Goal: Task Accomplishment & Management: Manage account settings

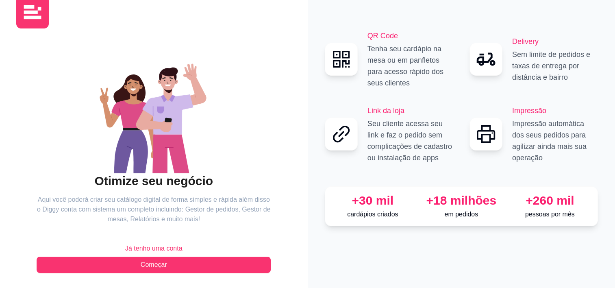
scroll to position [21, 0]
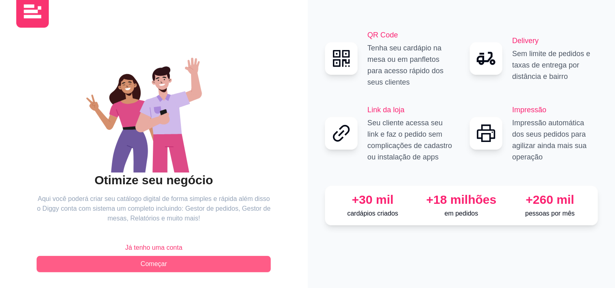
click at [167, 264] on button "Começar" at bounding box center [154, 264] width 234 height 16
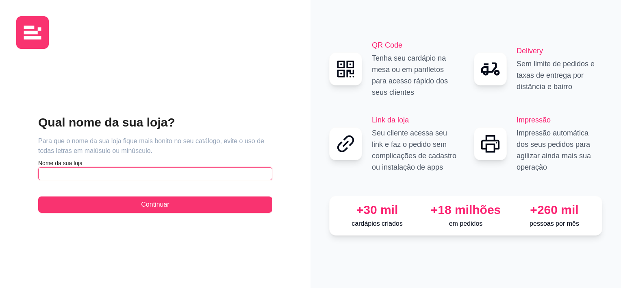
click at [179, 175] on input "text" at bounding box center [155, 173] width 234 height 13
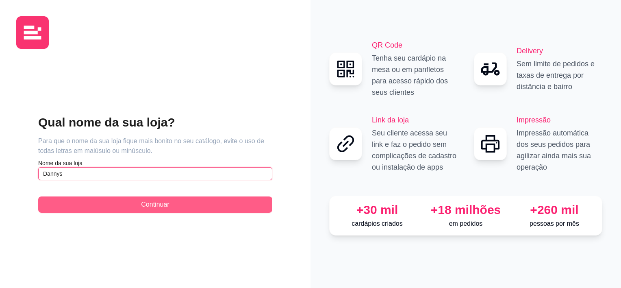
type input "Dannys"
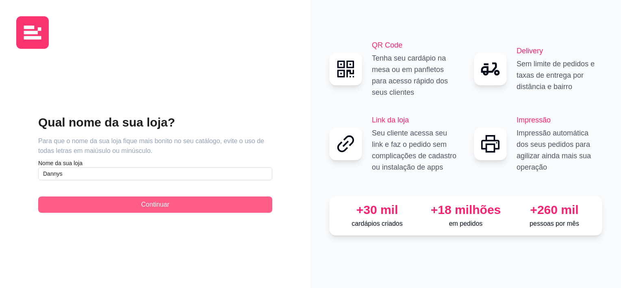
click at [196, 209] on button "Continuar" at bounding box center [155, 204] width 234 height 16
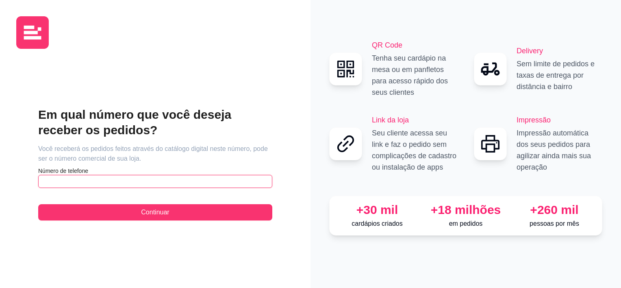
click at [187, 178] on input "text" at bounding box center [155, 181] width 234 height 13
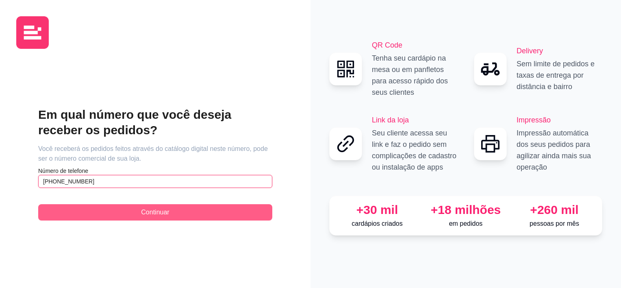
type input "(11) 9 4710-9223"
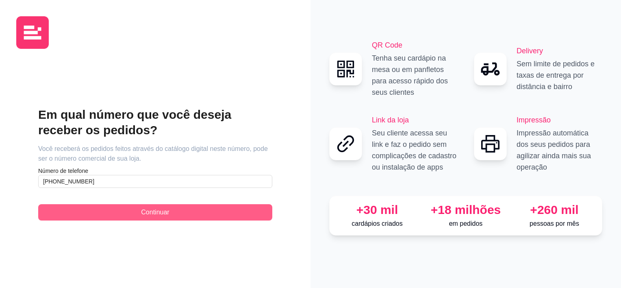
click at [188, 212] on button "Continuar" at bounding box center [155, 212] width 234 height 16
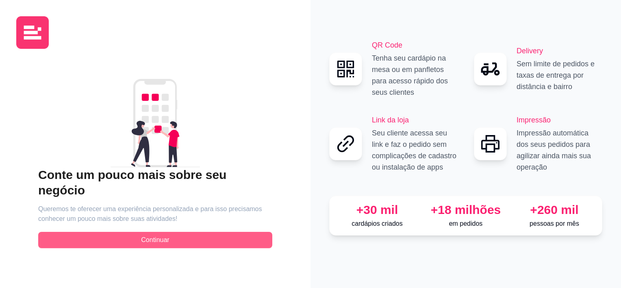
click at [189, 232] on button "Continuar" at bounding box center [155, 240] width 234 height 16
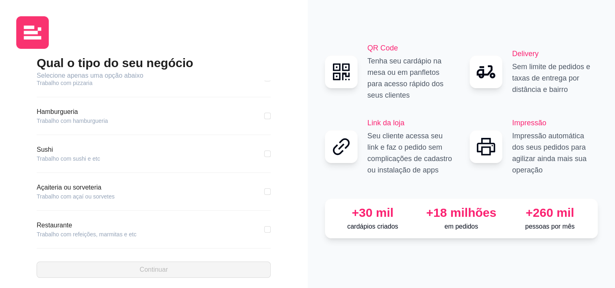
scroll to position [19, 0]
click at [146, 230] on div "Restaurante Trabalho com refeições, marmitas e etc" at bounding box center [154, 229] width 234 height 18
click at [264, 229] on input "checkbox" at bounding box center [267, 229] width 6 height 6
checkbox input "true"
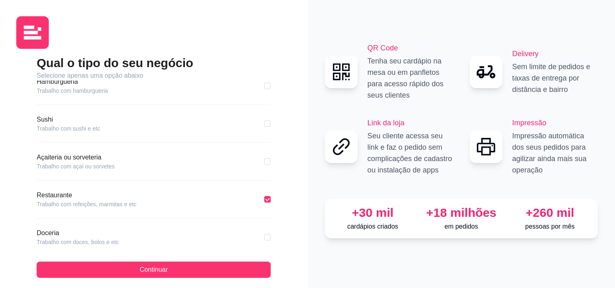
scroll to position [51, 0]
click at [264, 233] on input "checkbox" at bounding box center [267, 235] width 6 height 6
checkbox input "true"
click at [264, 200] on label at bounding box center [267, 197] width 6 height 9
click at [264, 200] on input "checkbox" at bounding box center [267, 197] width 6 height 6
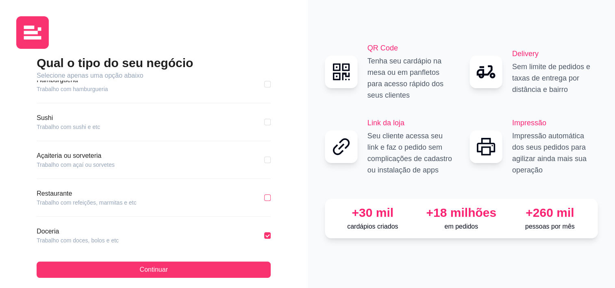
checkbox input "true"
checkbox input "false"
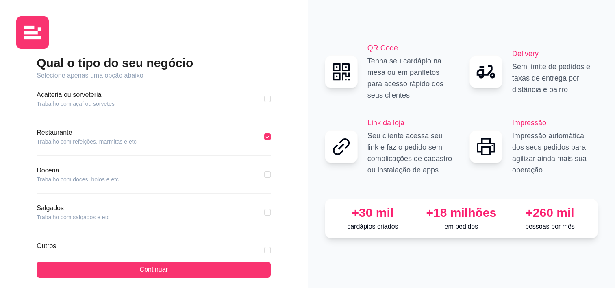
scroll to position [137, 0]
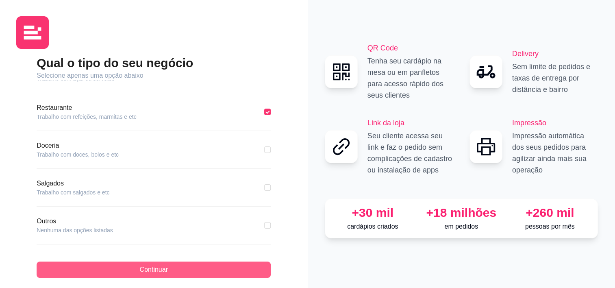
click at [198, 273] on button "Continuar" at bounding box center [154, 269] width 234 height 16
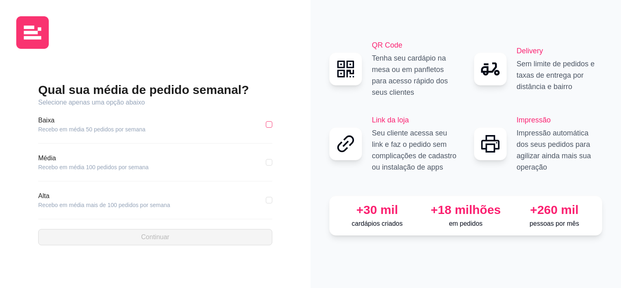
click at [269, 123] on input "checkbox" at bounding box center [269, 124] width 6 height 6
checkbox input "true"
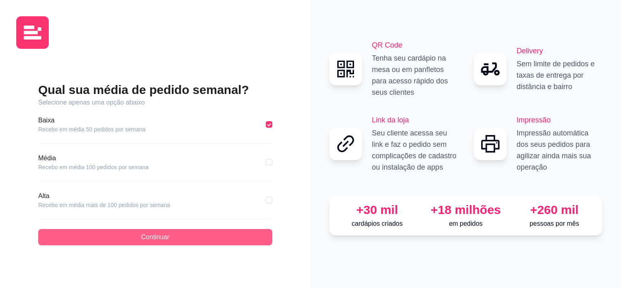
click at [227, 232] on button "Continuar" at bounding box center [155, 237] width 234 height 16
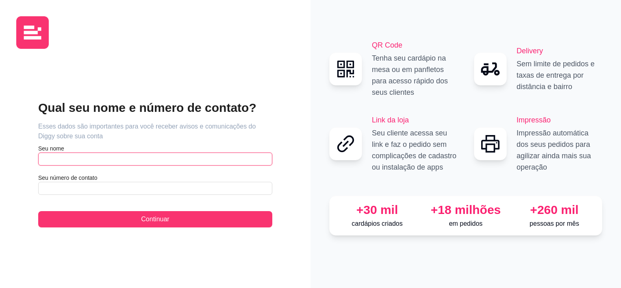
click at [156, 161] on input "text" at bounding box center [155, 158] width 234 height 13
type input "Danielle"
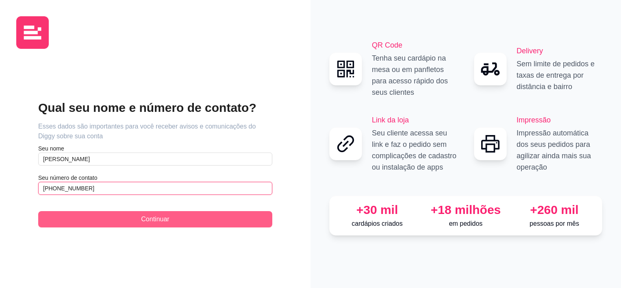
type input "(11) 9 4710-9223"
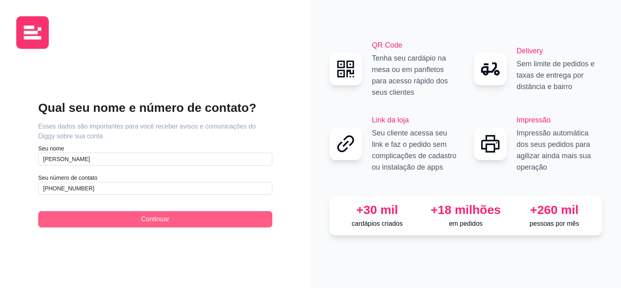
click at [175, 212] on button "Continuar" at bounding box center [155, 219] width 234 height 16
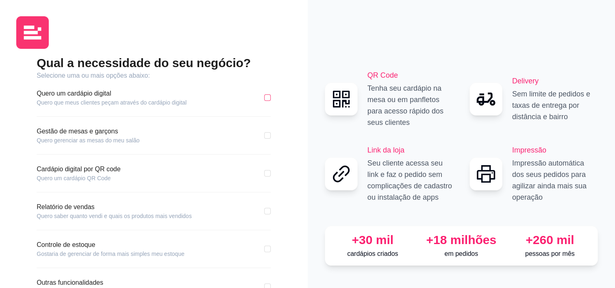
click at [270, 98] on input "checkbox" at bounding box center [267, 97] width 6 height 6
checkbox input "true"
click at [271, 210] on div "Qual a necessidade do seu negócio? Selecione uma ou mais opções abaixo: Quero u…" at bounding box center [153, 193] width 275 height 276
click at [268, 210] on input "checkbox" at bounding box center [267, 211] width 6 height 6
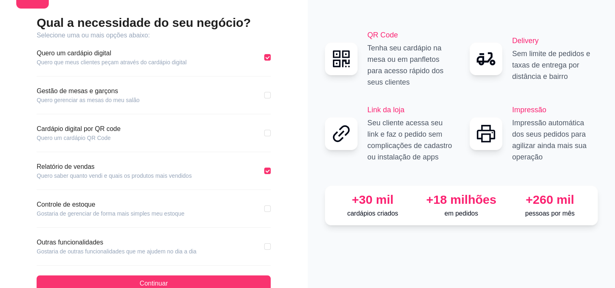
scroll to position [40, 0]
click at [269, 171] on input "checkbox" at bounding box center [267, 171] width 6 height 6
checkbox input "false"
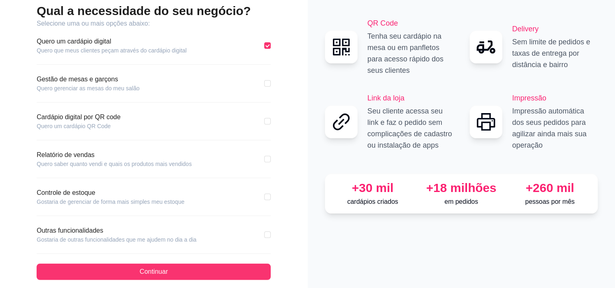
scroll to position [53, 0]
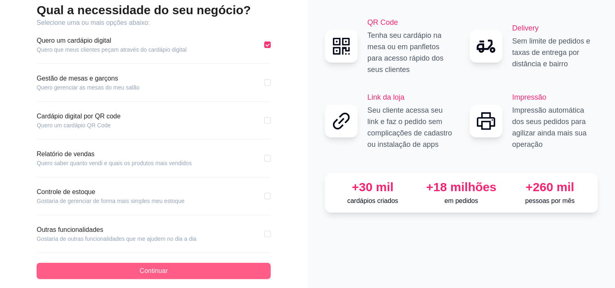
click at [210, 269] on button "Continuar" at bounding box center [154, 270] width 234 height 16
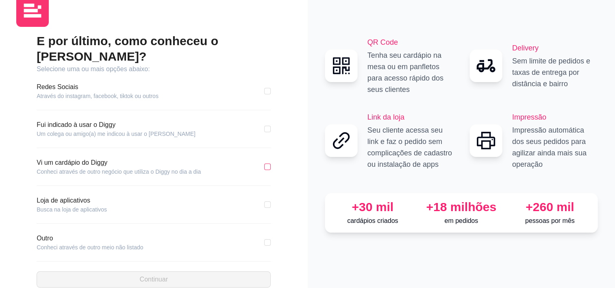
click at [269, 163] on input "checkbox" at bounding box center [267, 166] width 6 height 6
checkbox input "true"
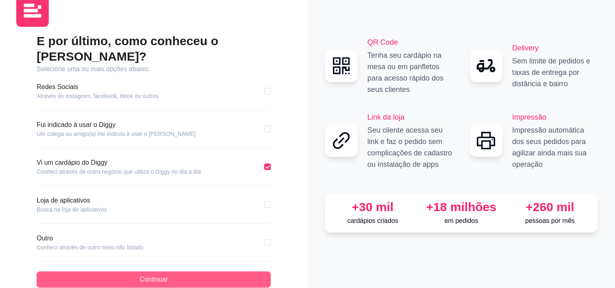
click at [204, 271] on button "Continuar" at bounding box center [154, 279] width 234 height 16
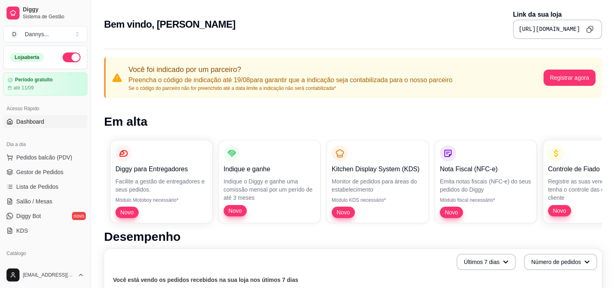
click at [591, 28] on icon "Copy to clipboard" at bounding box center [589, 29] width 7 height 7
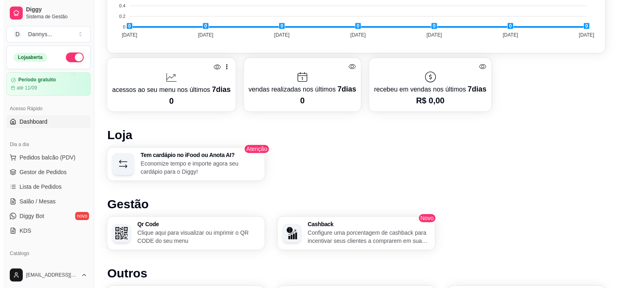
scroll to position [375, 0]
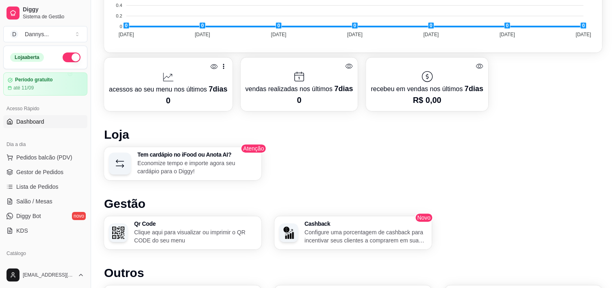
click at [204, 172] on p "Economize tempo e importe agora seu cardápio para o Diggy!" at bounding box center [196, 167] width 119 height 16
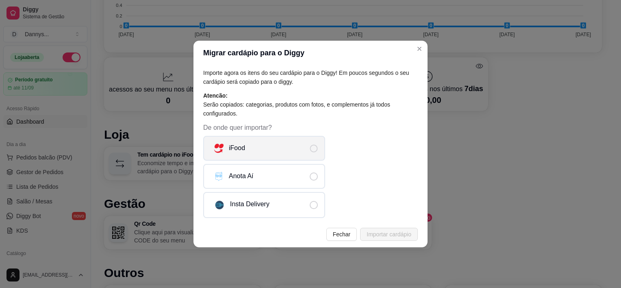
click at [268, 142] on label "iFood" at bounding box center [264, 148] width 122 height 25
click at [318, 149] on input "iFood" at bounding box center [320, 151] width 5 height 5
radio input "true"
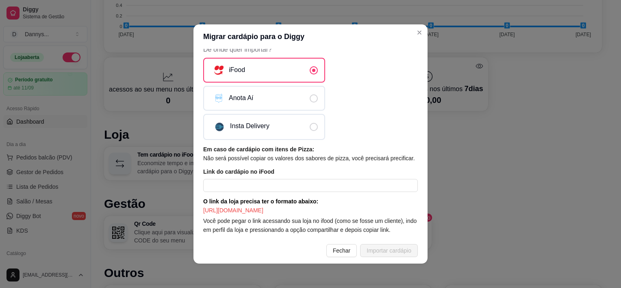
scroll to position [69, 0]
click at [270, 180] on input "text" at bounding box center [310, 185] width 214 height 13
paste input "https://www.ifood.com.br/delivery/mogi-das-cruzes-sp/dannys-caldos-jardim-das-a…"
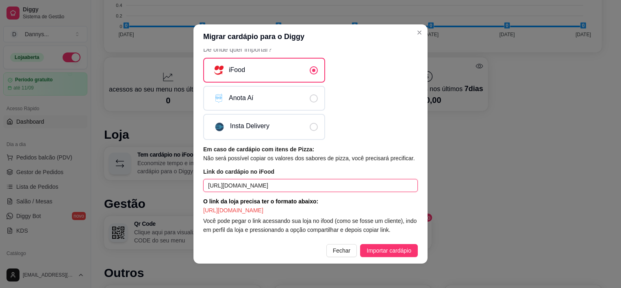
scroll to position [0, 133]
type input "https://www.ifood.com.br/delivery/mogi-das-cruzes-sp/dannys-caldos-jardim-das-a…"
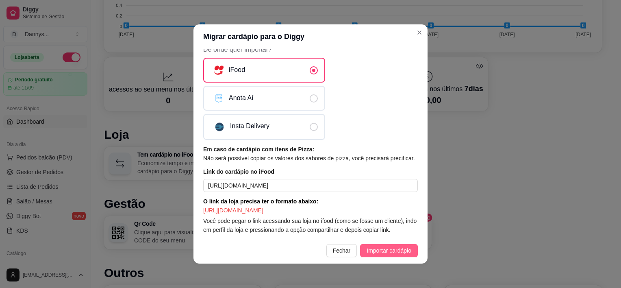
click at [374, 250] on span "Importar cardápio" at bounding box center [388, 250] width 45 height 9
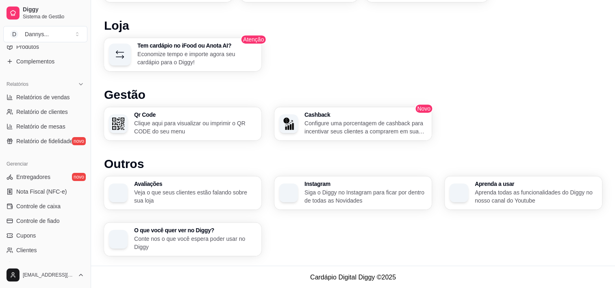
scroll to position [297, 0]
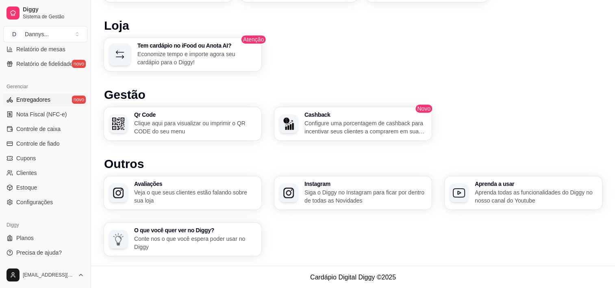
click at [45, 104] on link "Entregadores novo" at bounding box center [45, 99] width 84 height 13
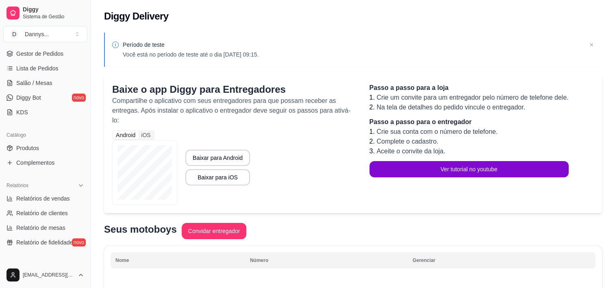
scroll to position [117, 0]
click at [35, 148] on span "Produtos" at bounding box center [27, 149] width 23 height 8
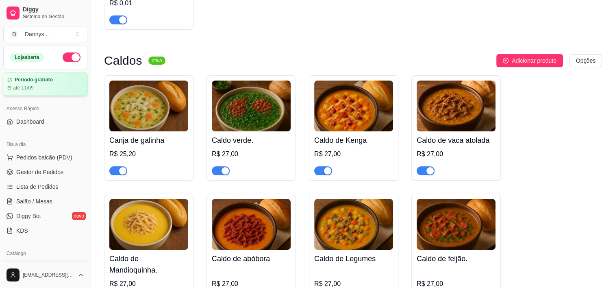
click at [38, 84] on div "até 11/09" at bounding box center [45, 87] width 76 height 6
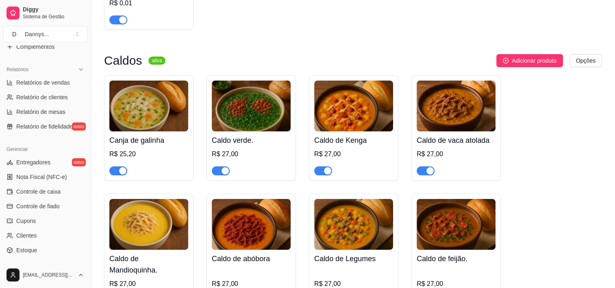
scroll to position [297, 0]
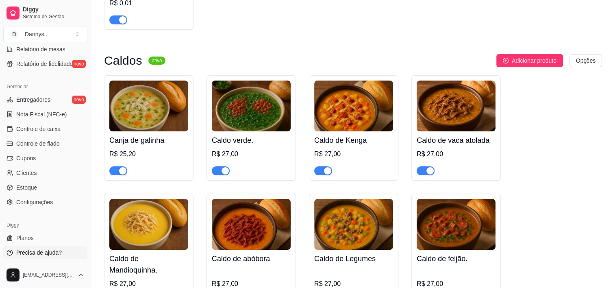
click at [30, 252] on span "Precisa de ajuda?" at bounding box center [38, 252] width 45 height 8
click at [39, 101] on span "Entregadores" at bounding box center [33, 99] width 34 height 8
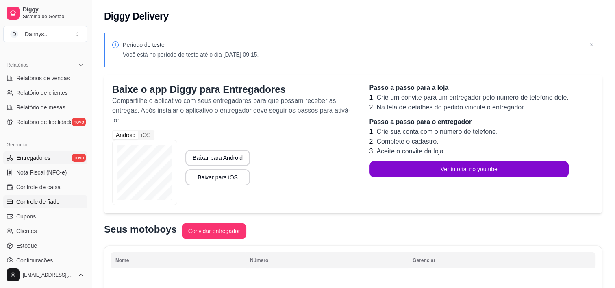
scroll to position [236, 0]
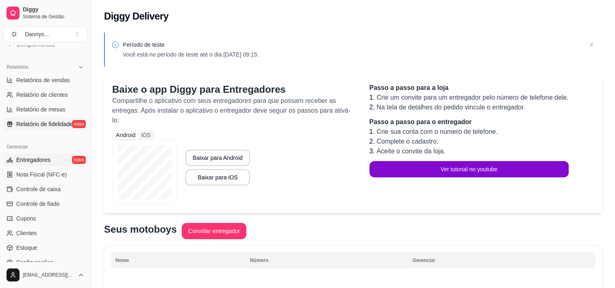
click at [56, 126] on span "Relatório de fidelidade" at bounding box center [44, 124] width 56 height 8
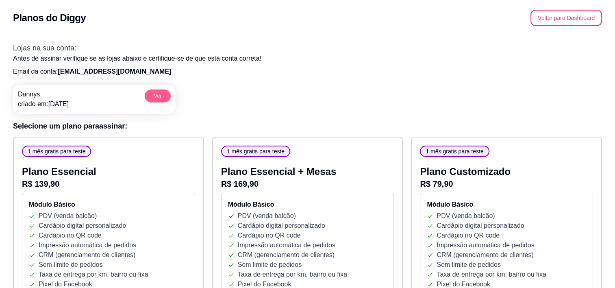
click at [159, 97] on button "Ver" at bounding box center [158, 95] width 26 height 13
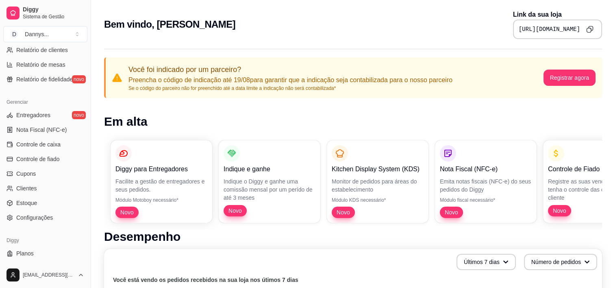
scroll to position [297, 0]
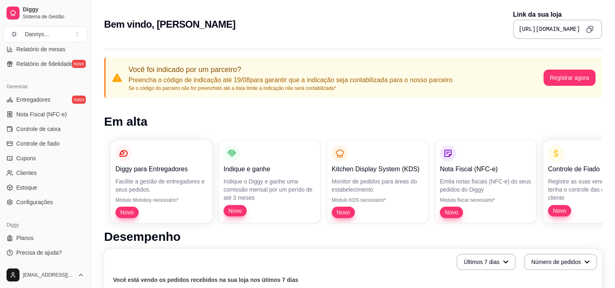
click at [596, 23] on div "[URL][DOMAIN_NAME]" at bounding box center [557, 28] width 89 height 19
click at [592, 26] on icon "Copy to clipboard" at bounding box center [589, 29] width 7 height 7
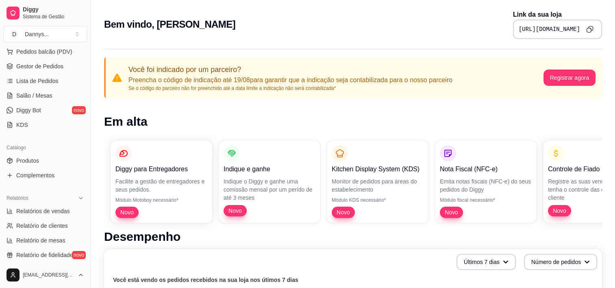
scroll to position [47, 0]
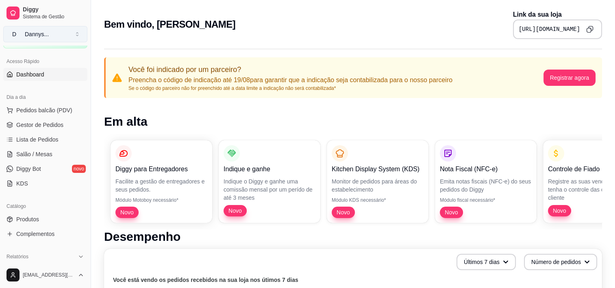
click at [73, 33] on button "D Dannys ..." at bounding box center [45, 34] width 84 height 16
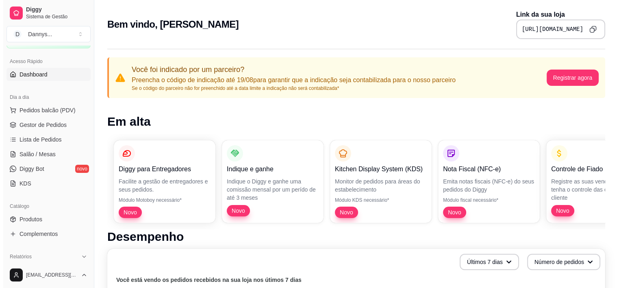
scroll to position [0, 0]
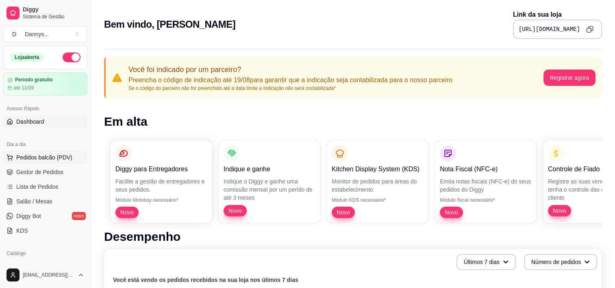
click at [31, 161] on button "Pedidos balcão (PDV)" at bounding box center [45, 157] width 84 height 13
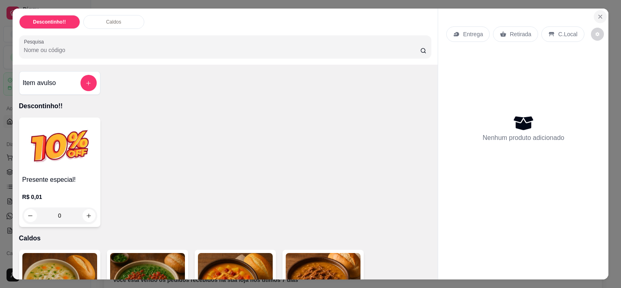
click at [597, 14] on icon "Close" at bounding box center [600, 16] width 6 height 6
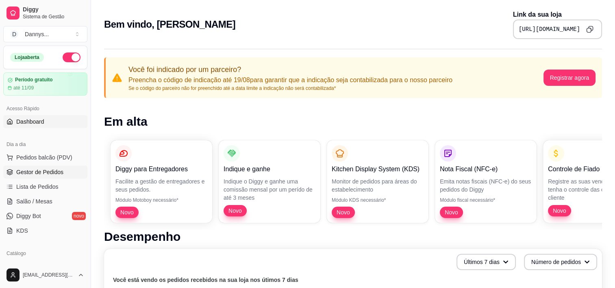
click at [29, 173] on span "Gestor de Pedidos" at bounding box center [39, 172] width 47 height 8
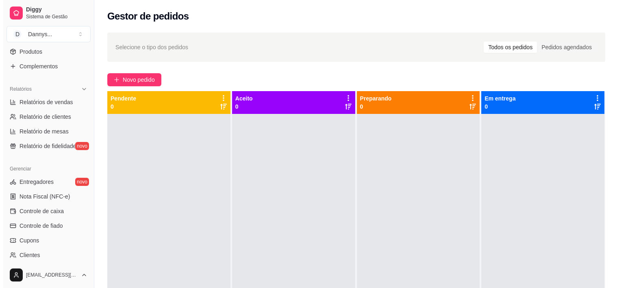
scroll to position [297, 0]
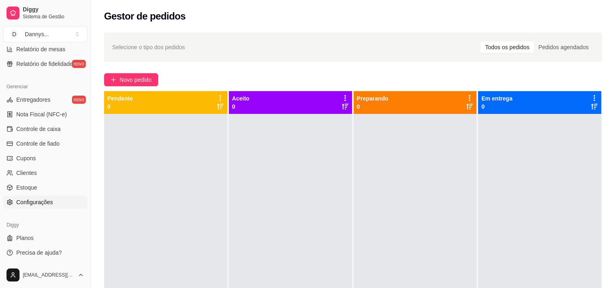
click at [52, 202] on link "Configurações" at bounding box center [45, 201] width 84 height 13
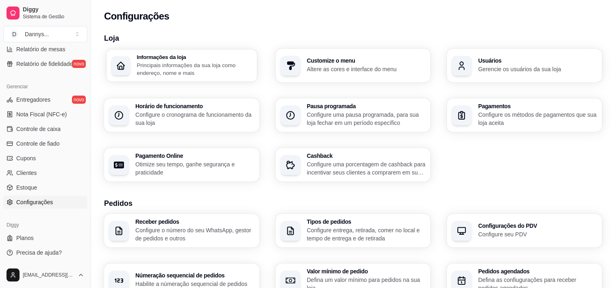
click at [225, 69] on p "Principais informações da sua loja como endereço, nome e mais" at bounding box center [193, 69] width 115 height 16
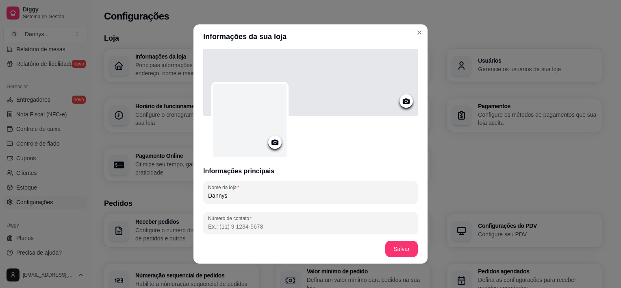
scroll to position [10, 0]
click at [274, 141] on circle at bounding box center [275, 142] width 2 height 2
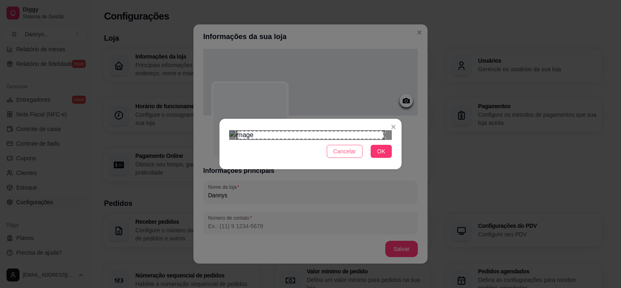
click at [354, 156] on span "Cancelar" at bounding box center [344, 151] width 23 height 9
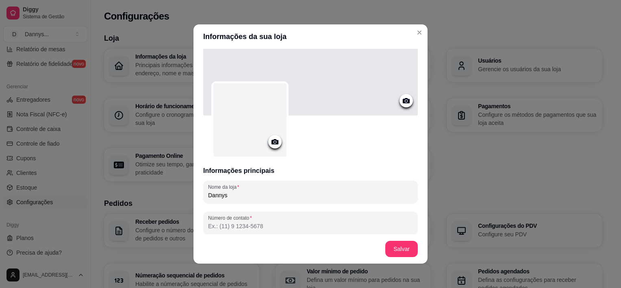
click at [270, 143] on icon at bounding box center [274, 141] width 9 height 9
click at [269, 135] on div at bounding box center [274, 141] width 13 height 13
click at [271, 141] on icon at bounding box center [274, 141] width 9 height 9
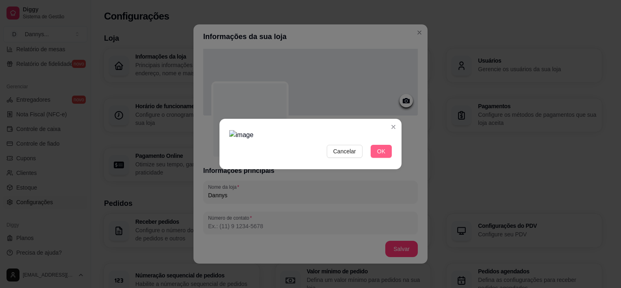
click at [378, 151] on span "OK" at bounding box center [381, 151] width 8 height 9
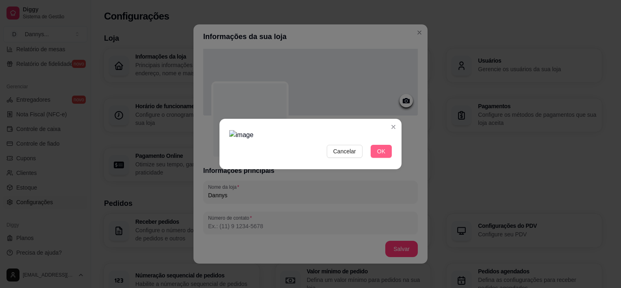
click at [378, 151] on span "OK" at bounding box center [381, 151] width 8 height 9
click at [349, 153] on span "Cancelar" at bounding box center [344, 151] width 23 height 9
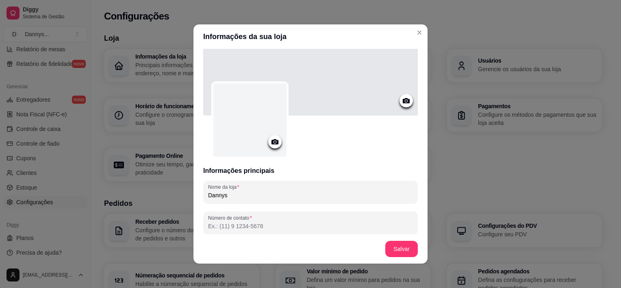
click at [273, 140] on icon at bounding box center [274, 141] width 7 height 5
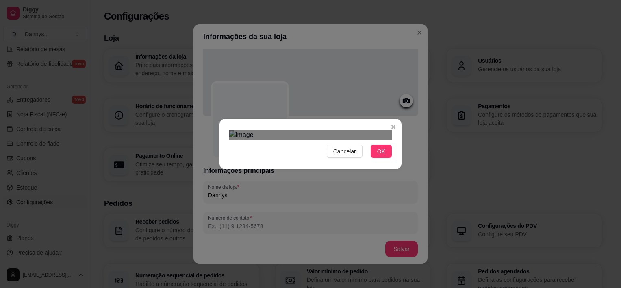
click at [311, 168] on div "Use the arrow keys to move the crop selection area" at bounding box center [310, 241] width 146 height 146
click at [377, 156] on span "OK" at bounding box center [381, 151] width 8 height 9
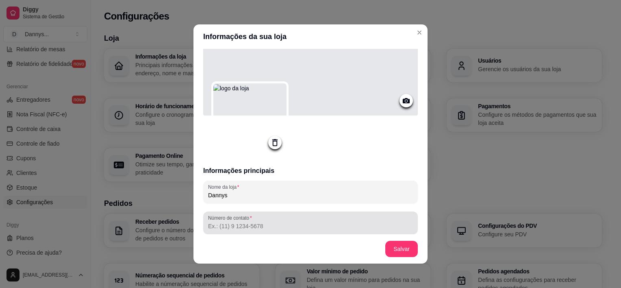
click at [253, 230] on div at bounding box center [310, 222] width 205 height 16
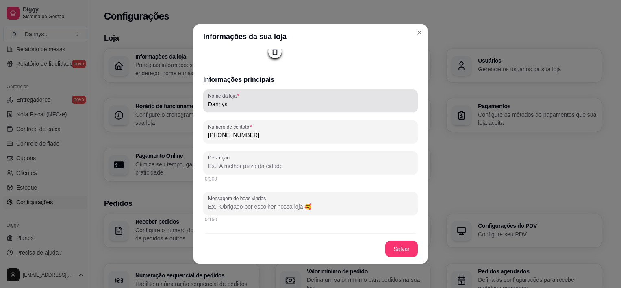
scroll to position [101, 0]
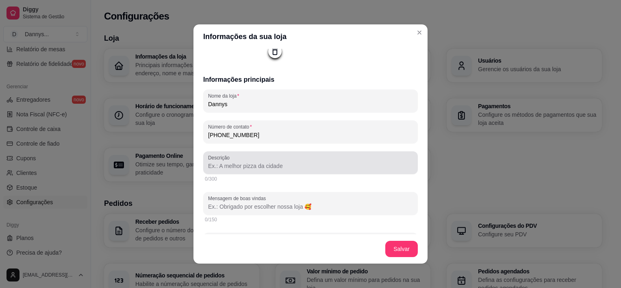
type input "(11) 9 4710-9923"
click at [273, 172] on div "Descrição" at bounding box center [310, 162] width 214 height 23
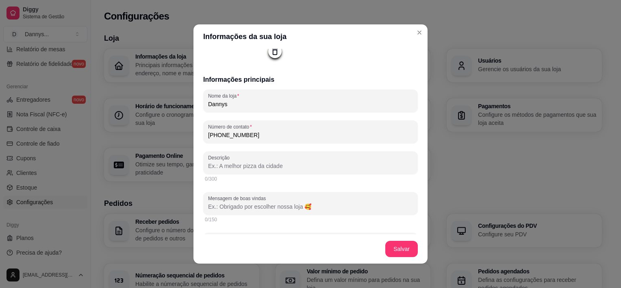
click at [247, 165] on input "Descrição" at bounding box center [310, 166] width 205 height 8
paste input "Sabor de casa em cada colherada! 🍲❤️ Bem-vindo à nossa loja de caldos caseiros!…"
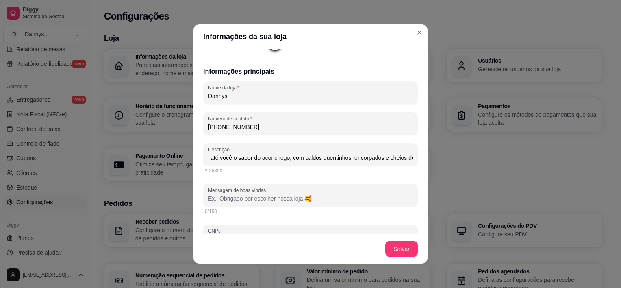
click at [257, 157] on input "Sabor de casa em cada colherada! 🍲❤️ Bem-vindo à nossa loja de caldos caseiros!…" at bounding box center [310, 158] width 205 height 8
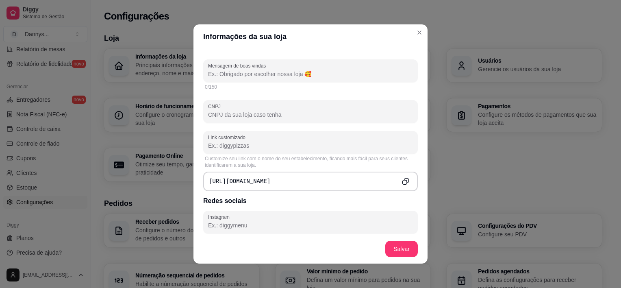
scroll to position [234, 0]
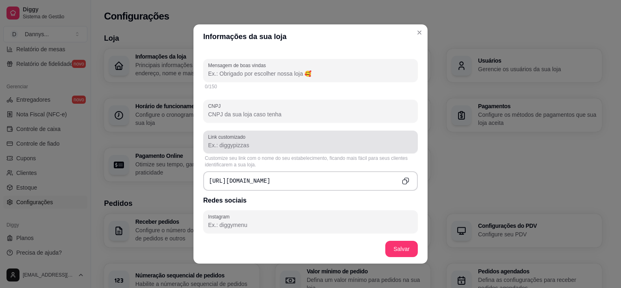
type input "Sabor de casa em cada colherada! 🍲❤️ Bem-vindo à nossa loja de caldos caseiros!…"
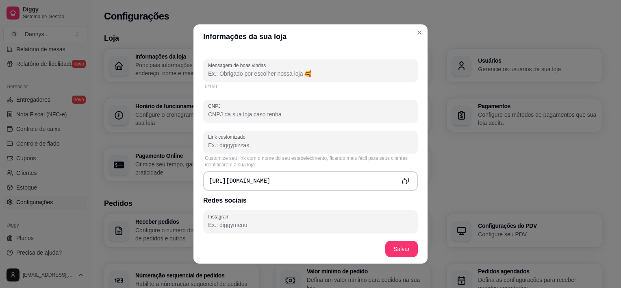
click at [271, 143] on input "Link customizado" at bounding box center [310, 145] width 205 height 8
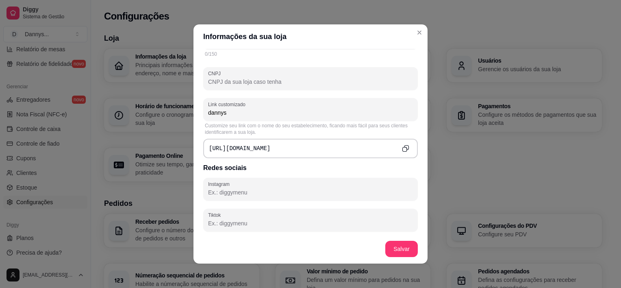
scroll to position [266, 0]
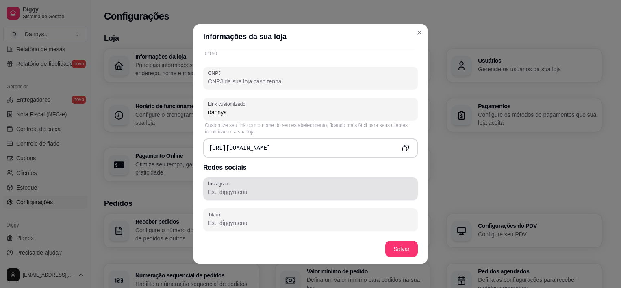
type input "dannys"
click at [247, 188] on input "Instagram" at bounding box center [310, 192] width 205 height 8
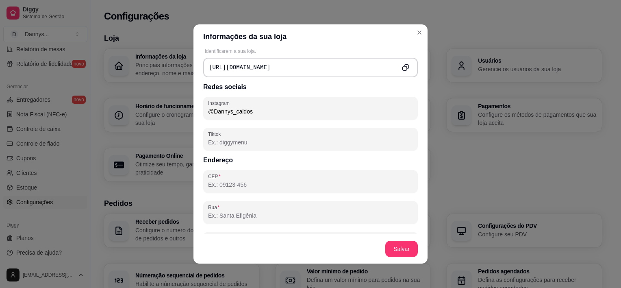
scroll to position [348, 0]
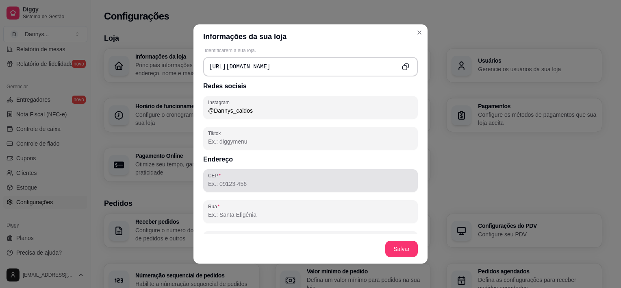
type input "@Dannys_caldos"
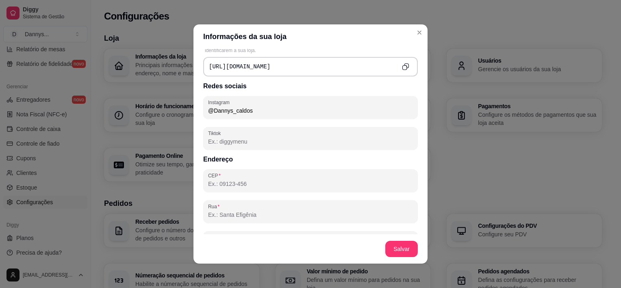
drag, startPoint x: 247, startPoint y: 187, endPoint x: 235, endPoint y: 184, distance: 12.6
click at [235, 184] on input "CEP" at bounding box center [310, 184] width 205 height 8
type input "08717-800"
type input "Rua Abner Peixoto de Miranda"
type input "Jardim das Acácias"
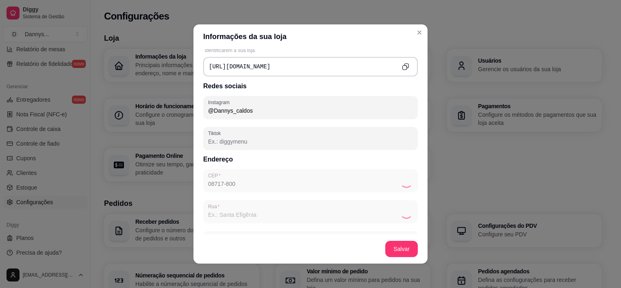
type input "Mogi das Cruzes"
type input "SP"
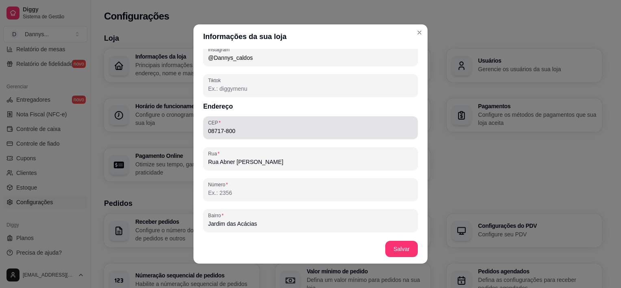
scroll to position [401, 0]
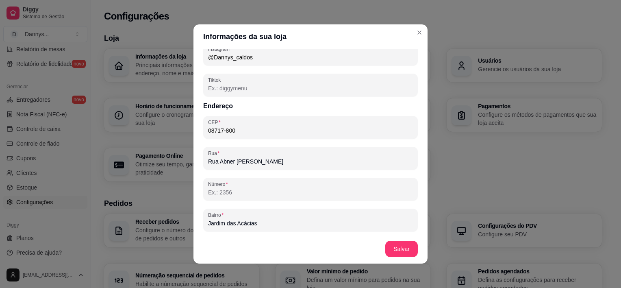
click at [235, 190] on input "Número" at bounding box center [310, 192] width 205 height 8
type input "65"
click at [357, 175] on div "CEP 08717-800 Rua Rua Abner Peixoto de Miranda Número 65 Bairro Jardim das Acác…" at bounding box center [310, 220] width 214 height 208
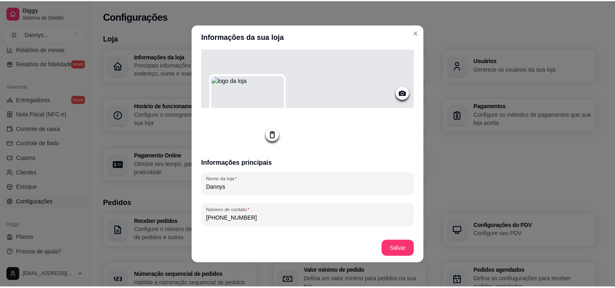
scroll to position [0, 0]
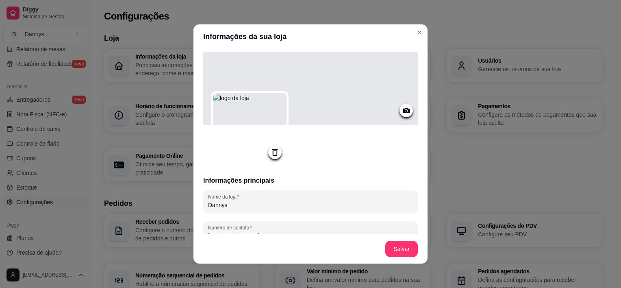
click at [401, 107] on icon at bounding box center [405, 110] width 9 height 9
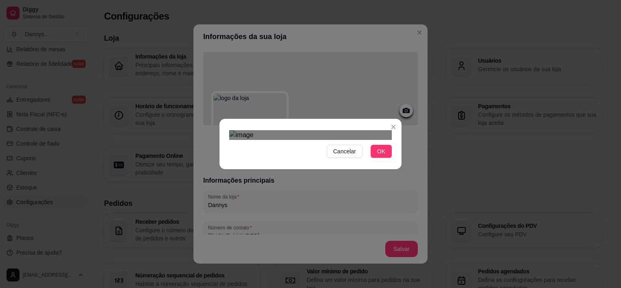
click at [346, 158] on div "Use the arrow keys to move the crop selection area" at bounding box center [310, 182] width 146 height 49
click at [384, 156] on span "OK" at bounding box center [381, 151] width 8 height 9
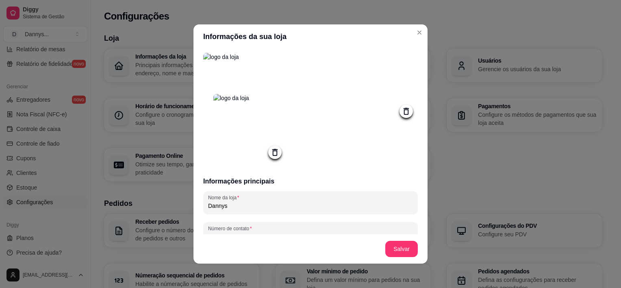
click at [270, 149] on icon at bounding box center [274, 151] width 9 height 9
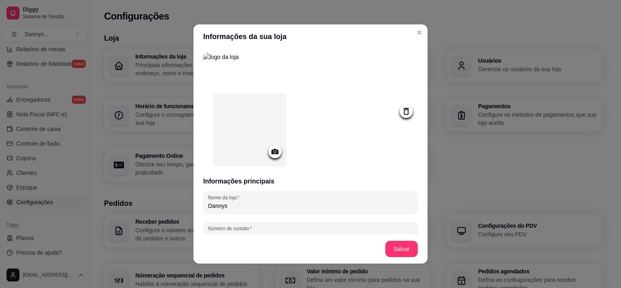
click at [271, 149] on icon at bounding box center [274, 151] width 7 height 5
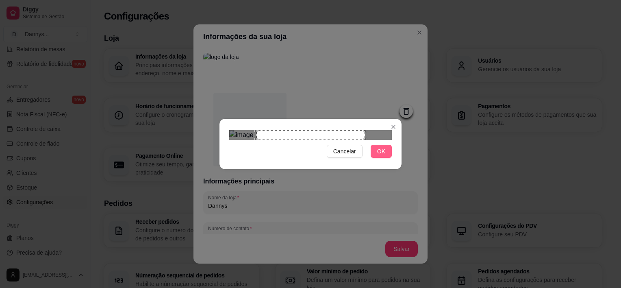
click at [385, 156] on span "OK" at bounding box center [381, 151] width 8 height 9
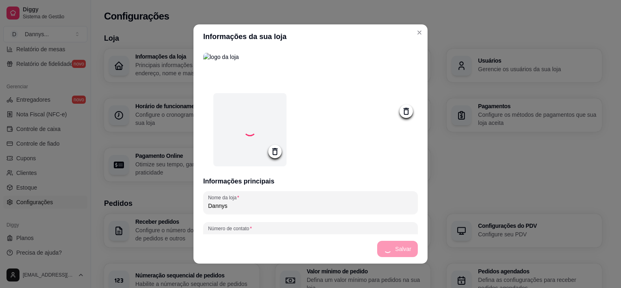
click at [401, 111] on icon at bounding box center [405, 110] width 9 height 9
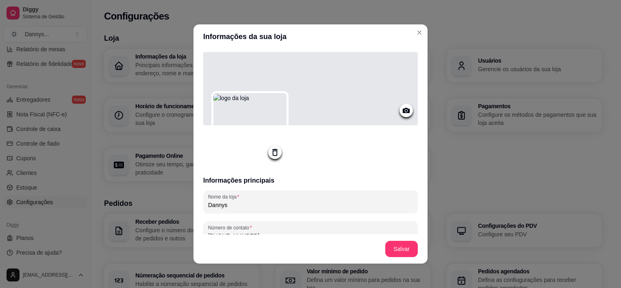
click at [403, 111] on icon at bounding box center [406, 110] width 7 height 5
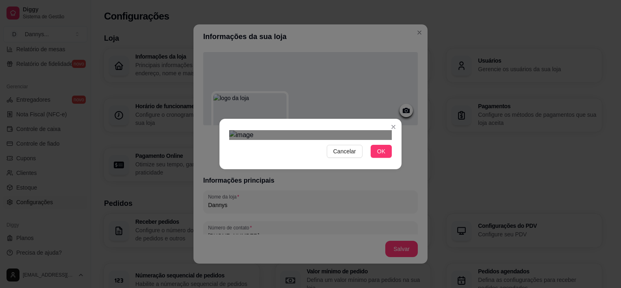
click at [318, 236] on div "Use the arrow keys to move the crop selection area" at bounding box center [312, 260] width 146 height 49
click at [204, 104] on div "Cancelar OK" at bounding box center [310, 144] width 621 height 288
click at [404, 201] on div "Cancelar OK" at bounding box center [310, 144] width 621 height 288
click at [373, 233] on div "Use the arrow keys to move the crop selection area" at bounding box center [310, 260] width 162 height 54
click at [381, 156] on span "OK" at bounding box center [381, 151] width 8 height 9
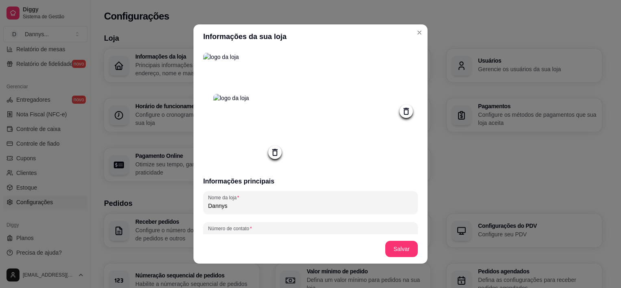
click at [257, 141] on img at bounding box center [249, 130] width 73 height 73
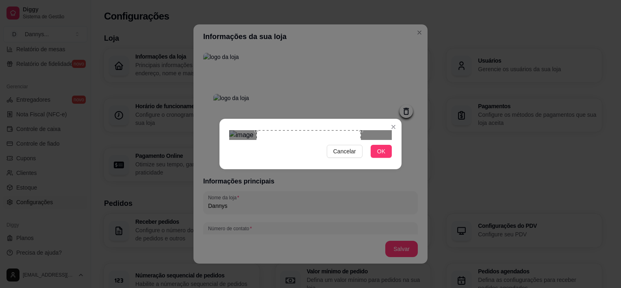
click at [363, 236] on div "Use the arrow keys to move the south east drag handle to change the crop select…" at bounding box center [363, 236] width 0 height 0
click at [383, 156] on span "OK" at bounding box center [381, 151] width 8 height 9
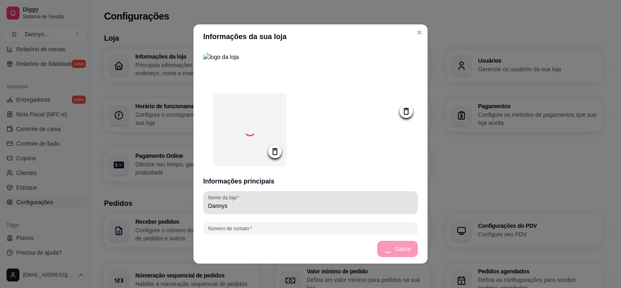
click at [383, 200] on div "Dannys" at bounding box center [310, 202] width 205 height 16
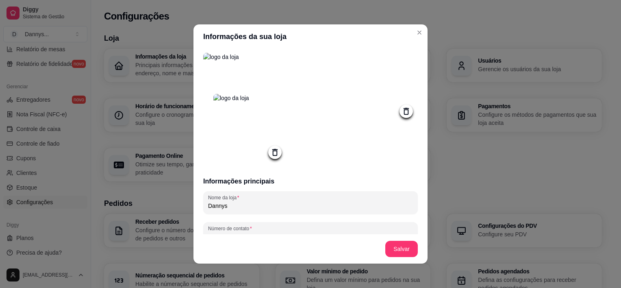
click at [358, 160] on div "Informações principais Nome da loja Dannys Número de contato (11) 9 4710-9923 D…" at bounding box center [310, 141] width 234 height 185
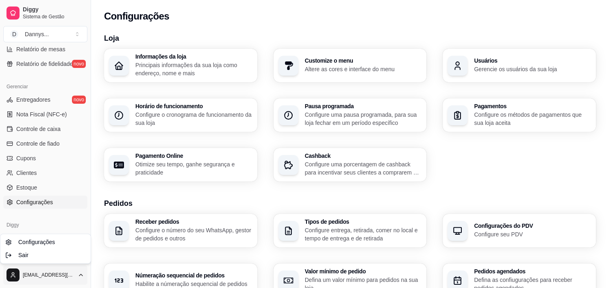
click at [76, 273] on html "Diggy Sistema de Gestão D Dannys ... Loja aberta Período gratuito até 11/09 Ace…" at bounding box center [307, 144] width 615 height 288
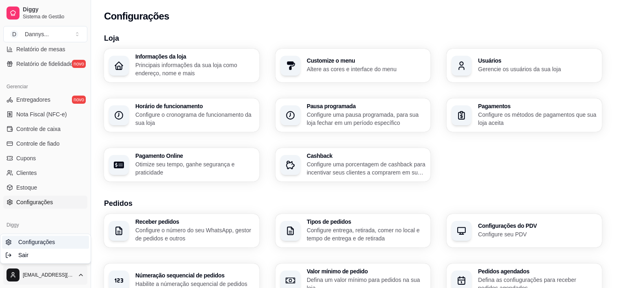
click at [55, 242] on link "Configurações" at bounding box center [45, 241] width 87 height 13
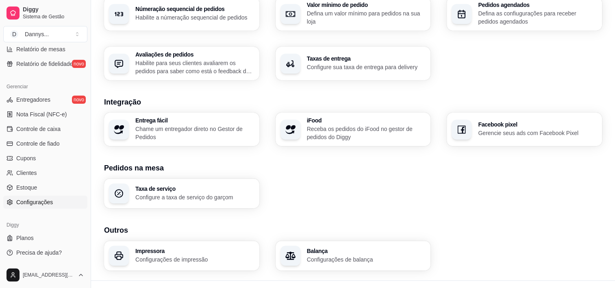
scroll to position [281, 0]
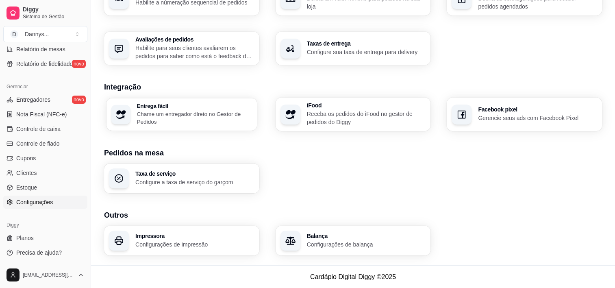
click at [219, 125] on div "Entrega fácil Chame um entregador direto no Gestor de Pedidos" at bounding box center [181, 114] width 150 height 32
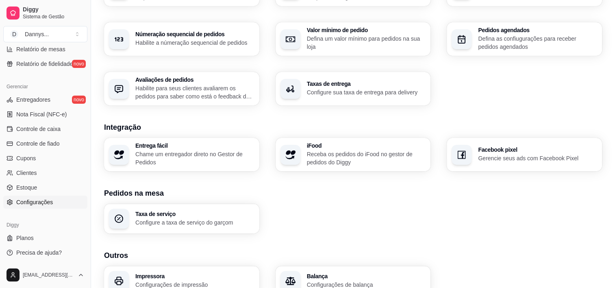
scroll to position [240, 0]
click at [374, 152] on p "Receba os pedidos do iFood no gestor de pedidos do Diggy" at bounding box center [366, 159] width 119 height 16
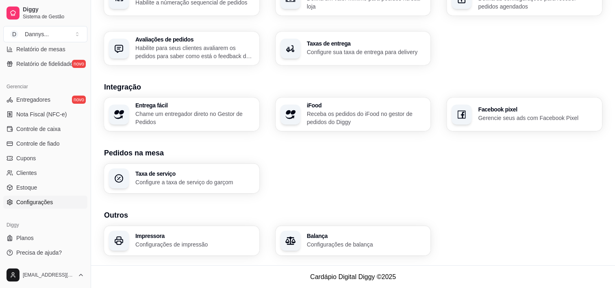
scroll to position [281, 0]
click at [297, 247] on div "button" at bounding box center [291, 240] width 19 height 19
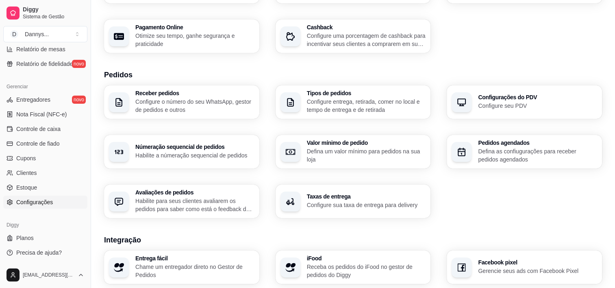
scroll to position [0, 0]
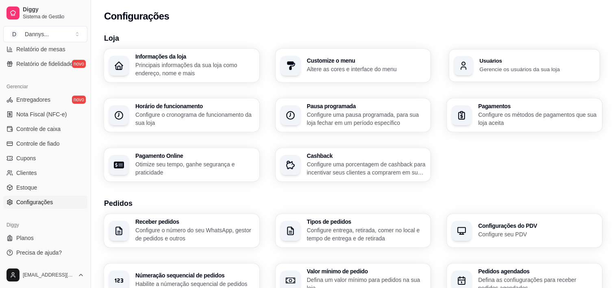
click at [485, 73] on div "Usuários Gerencie os usuários da sua loja" at bounding box center [524, 65] width 150 height 32
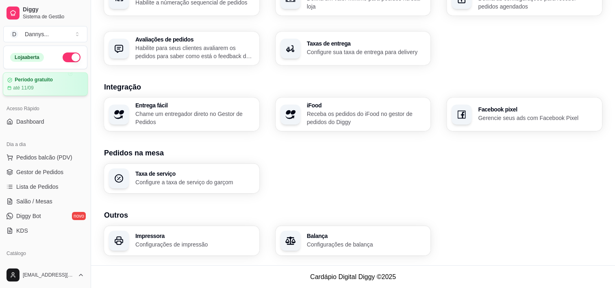
click at [38, 77] on article "Período gratuito" at bounding box center [34, 80] width 38 height 6
